Goal: Transaction & Acquisition: Obtain resource

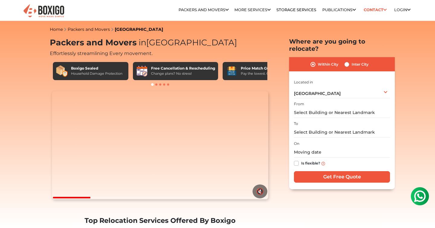
click at [352, 61] on label "Inter City" at bounding box center [360, 64] width 17 height 7
click at [345, 61] on input "Inter City" at bounding box center [347, 64] width 5 height 6
radio input "true"
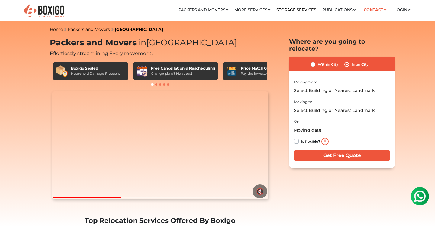
click at [339, 86] on input "text" at bounding box center [342, 91] width 96 height 11
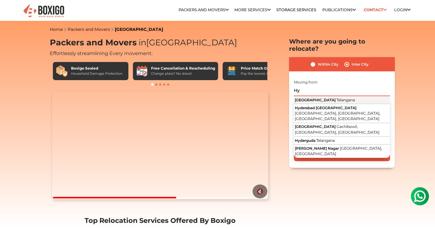
type input "H"
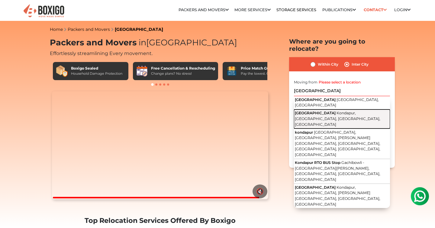
click at [334, 111] on span "Kondapur, [PERSON_NAME], [GEOGRAPHIC_DATA], [GEOGRAPHIC_DATA]" at bounding box center [338, 119] width 86 height 16
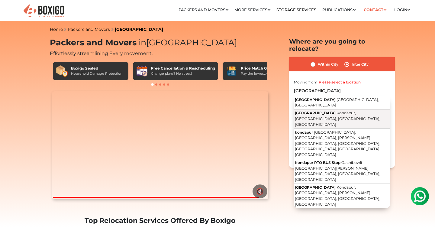
type input "[GEOGRAPHIC_DATA], [GEOGRAPHIC_DATA], [PERSON_NAME], [GEOGRAPHIC_DATA], [GEOGRA…"
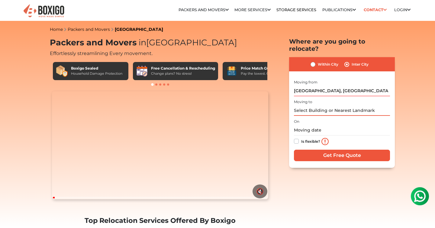
click at [334, 105] on input "text" at bounding box center [342, 110] width 96 height 11
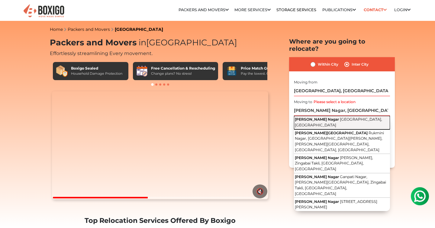
click at [335, 117] on span "[GEOGRAPHIC_DATA], [GEOGRAPHIC_DATA]" at bounding box center [338, 122] width 87 height 10
type input "[GEOGRAPHIC_DATA], [GEOGRAPHIC_DATA], [GEOGRAPHIC_DATA]"
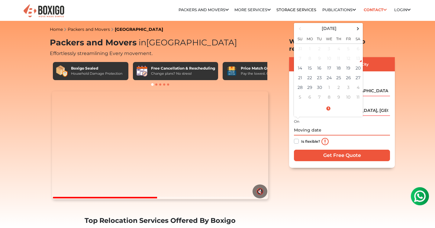
click at [332, 125] on input "text" at bounding box center [342, 130] width 96 height 11
click at [342, 64] on td "18" at bounding box center [339, 68] width 10 height 10
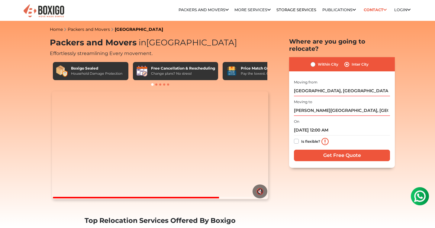
click at [331, 118] on div "On 09/18/2025 12:00 AM Is flexible?" at bounding box center [342, 133] width 96 height 30
click at [331, 125] on input "09/18/2025 12:00 AM" at bounding box center [342, 130] width 96 height 11
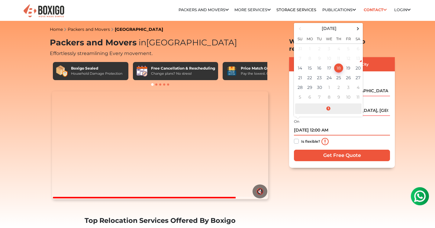
click at [328, 103] on span at bounding box center [328, 108] width 67 height 11
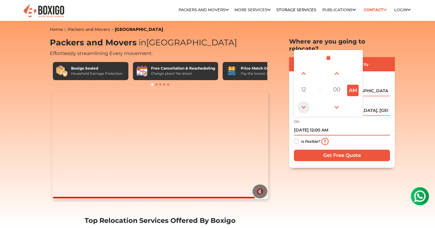
click at [306, 101] on span at bounding box center [304, 107] width 12 height 12
click at [303, 67] on span at bounding box center [304, 73] width 12 height 12
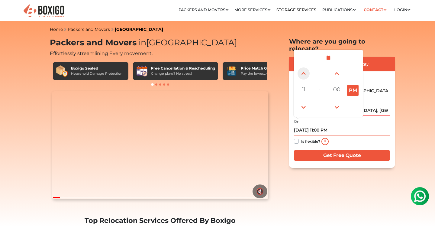
click at [303, 67] on span at bounding box center [304, 73] width 12 height 12
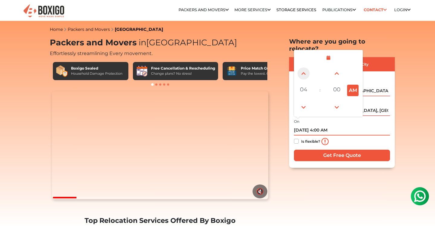
click at [303, 67] on span at bounding box center [304, 73] width 12 height 12
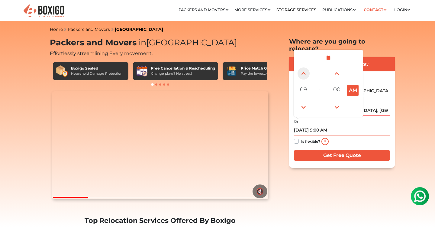
click at [303, 67] on span at bounding box center [304, 73] width 12 height 12
click at [305, 101] on span at bounding box center [304, 107] width 12 height 12
type input "09/18/2025 9:00 AM"
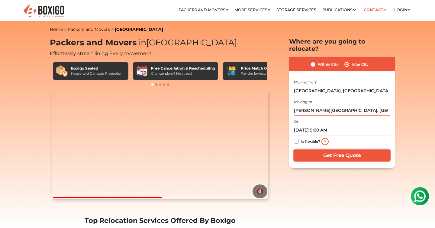
click at [344, 150] on input "Get Free Quote" at bounding box center [342, 155] width 96 height 11
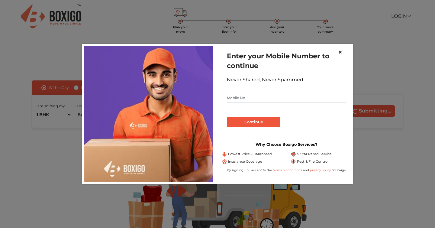
click at [342, 51] on span "×" at bounding box center [340, 52] width 4 height 9
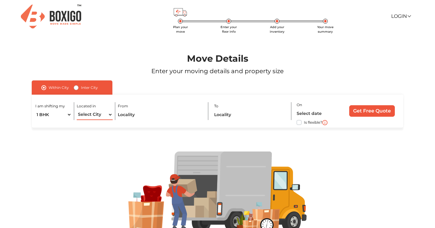
click at [109, 115] on select "Select City [GEOGRAPHIC_DATA] [GEOGRAPHIC_DATA] [GEOGRAPHIC_DATA] [GEOGRAPHIC_D…" at bounding box center [95, 114] width 36 height 11
select select "[GEOGRAPHIC_DATA]"
click at [77, 109] on select "Select City [GEOGRAPHIC_DATA] [GEOGRAPHIC_DATA] [GEOGRAPHIC_DATA] [GEOGRAPHIC_D…" at bounding box center [95, 114] width 36 height 11
click at [183, 119] on input "text" at bounding box center [160, 114] width 85 height 11
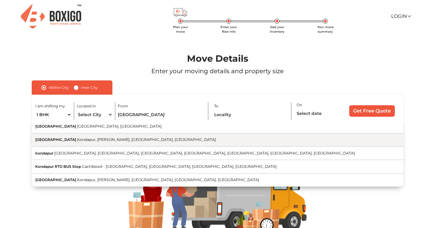
click at [172, 138] on button "[GEOGRAPHIC_DATA] [GEOGRAPHIC_DATA], [PERSON_NAME], [GEOGRAPHIC_DATA], [GEOGRAP…" at bounding box center [218, 139] width 372 height 13
type input "[GEOGRAPHIC_DATA], [GEOGRAPHIC_DATA], [PERSON_NAME], [GEOGRAPHIC_DATA], [GEOGRA…"
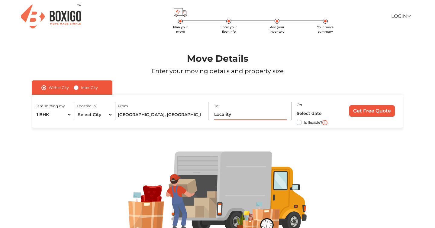
click at [252, 114] on input "text" at bounding box center [250, 114] width 73 height 11
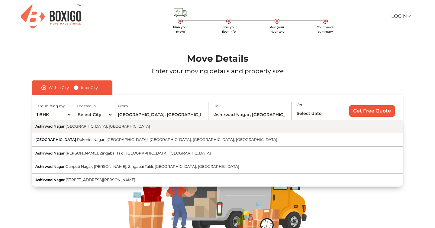
click at [227, 126] on button "[GEOGRAPHIC_DATA], [GEOGRAPHIC_DATA]" at bounding box center [218, 126] width 372 height 13
type input "[GEOGRAPHIC_DATA], [GEOGRAPHIC_DATA], [GEOGRAPHIC_DATA]"
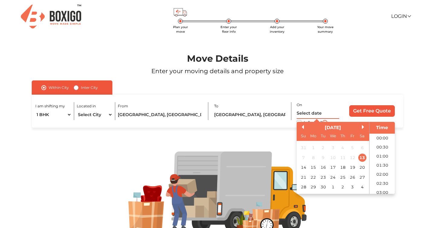
click at [316, 114] on input "text" at bounding box center [318, 113] width 43 height 11
click at [342, 169] on div "18" at bounding box center [343, 167] width 8 height 8
click at [382, 164] on li "09:30" at bounding box center [383, 165] width 26 height 9
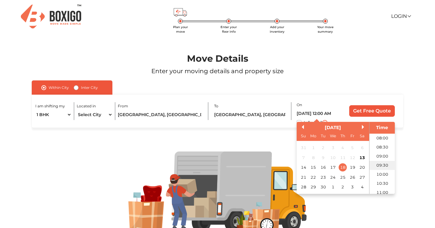
type input "[DATE] 9:30 AM"
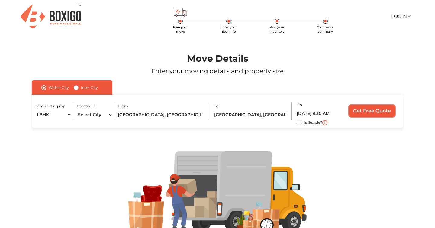
click at [378, 110] on input "Get Free Quote" at bounding box center [373, 110] width 46 height 11
click at [81, 88] on label "Inter City" at bounding box center [89, 87] width 17 height 7
click at [78, 88] on input "Inter City" at bounding box center [76, 87] width 5 height 6
radio input "true"
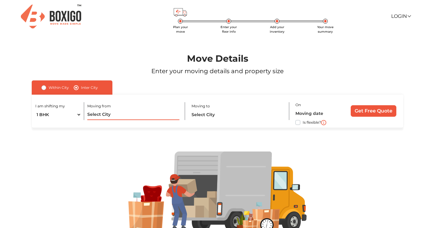
click at [112, 118] on input "text" at bounding box center [133, 114] width 92 height 11
type input "H"
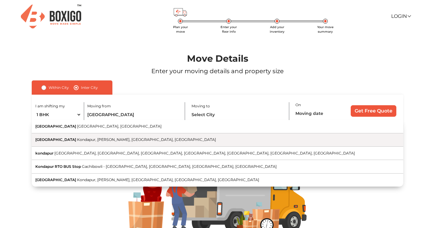
click at [100, 138] on span "Kondapur, [PERSON_NAME], [GEOGRAPHIC_DATA], [GEOGRAPHIC_DATA]" at bounding box center [146, 139] width 139 height 5
type input "[GEOGRAPHIC_DATA], [GEOGRAPHIC_DATA], [PERSON_NAME], [GEOGRAPHIC_DATA], [GEOGRA…"
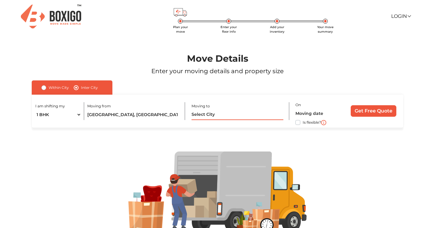
click at [242, 114] on input "text" at bounding box center [238, 114] width 92 height 11
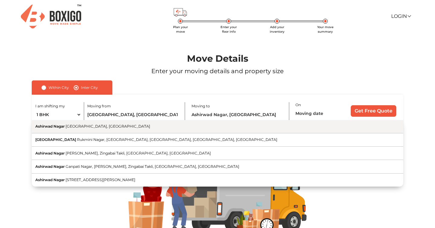
click at [214, 129] on button "[GEOGRAPHIC_DATA], [GEOGRAPHIC_DATA]" at bounding box center [218, 126] width 372 height 13
type input "[GEOGRAPHIC_DATA], [GEOGRAPHIC_DATA], [GEOGRAPHIC_DATA]"
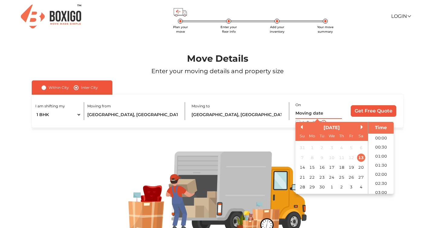
click at [315, 110] on input "text" at bounding box center [319, 113] width 46 height 11
click at [342, 168] on div "18" at bounding box center [342, 167] width 8 height 8
click at [411, 142] on div at bounding box center [218, 193] width 410 height 130
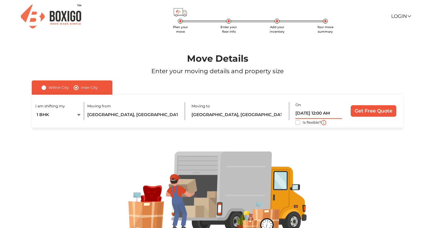
click at [334, 114] on input "[DATE] 12:00 AM" at bounding box center [319, 113] width 46 height 11
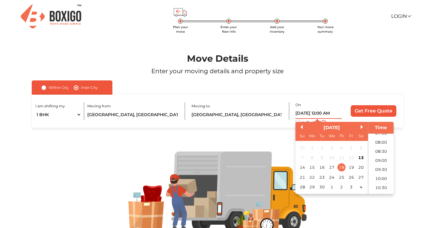
scroll to position [142, 0]
click at [382, 168] on li "09:30" at bounding box center [382, 168] width 26 height 9
type input "[DATE] 9:30 AM"
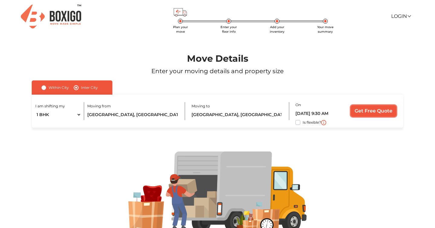
click at [378, 111] on input "Get Free Quote" at bounding box center [374, 110] width 46 height 11
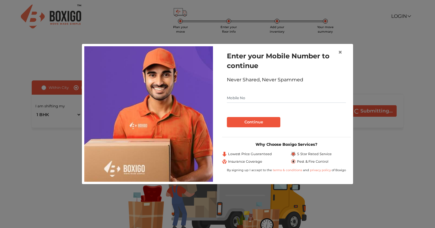
click at [252, 96] on input "text" at bounding box center [286, 98] width 119 height 10
type input "8087308614"
click at [245, 124] on button "Continue" at bounding box center [254, 122] width 54 height 10
